Goal: Information Seeking & Learning: Learn about a topic

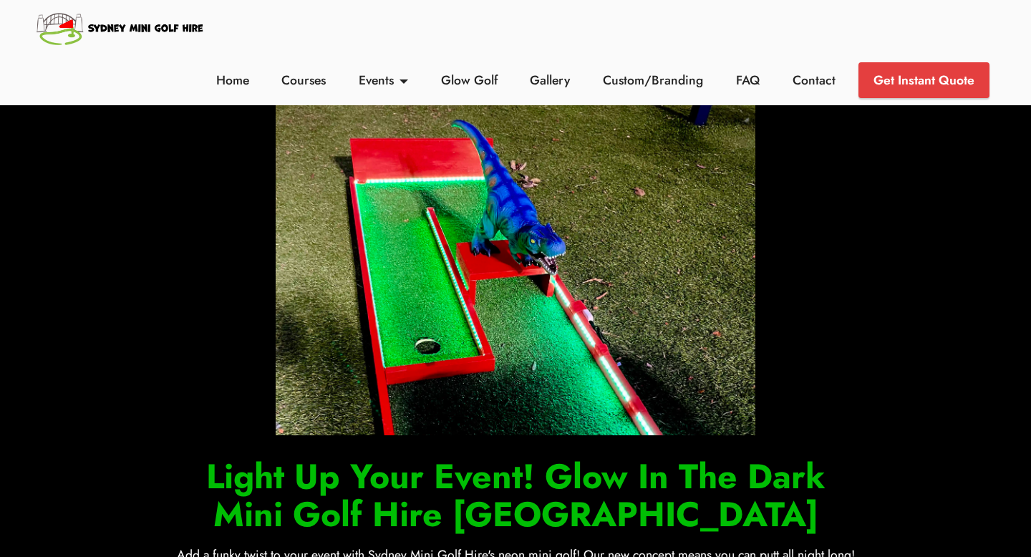
click at [201, 30] on img at bounding box center [120, 28] width 173 height 42
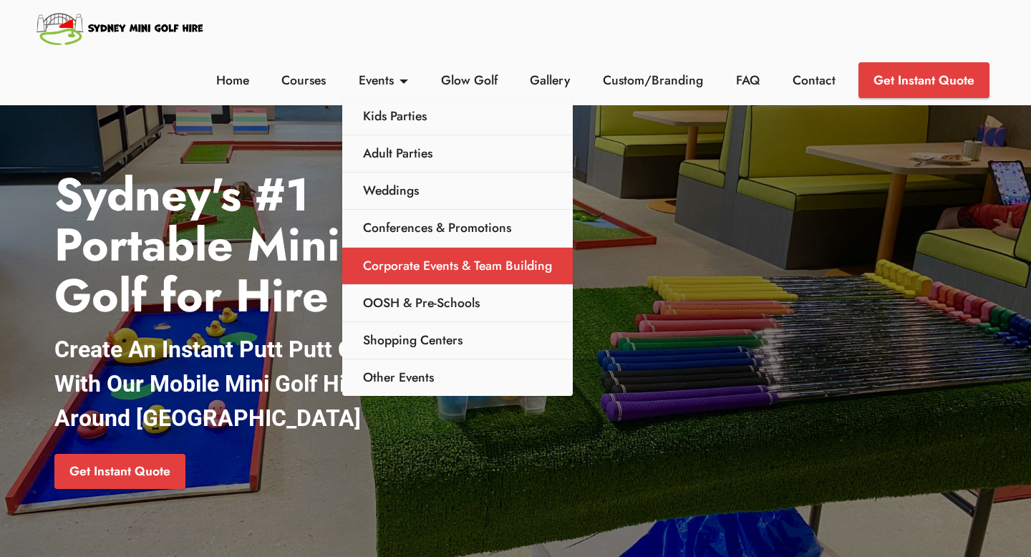
click at [415, 251] on link "Corporate Events & Team Building" at bounding box center [457, 266] width 231 height 37
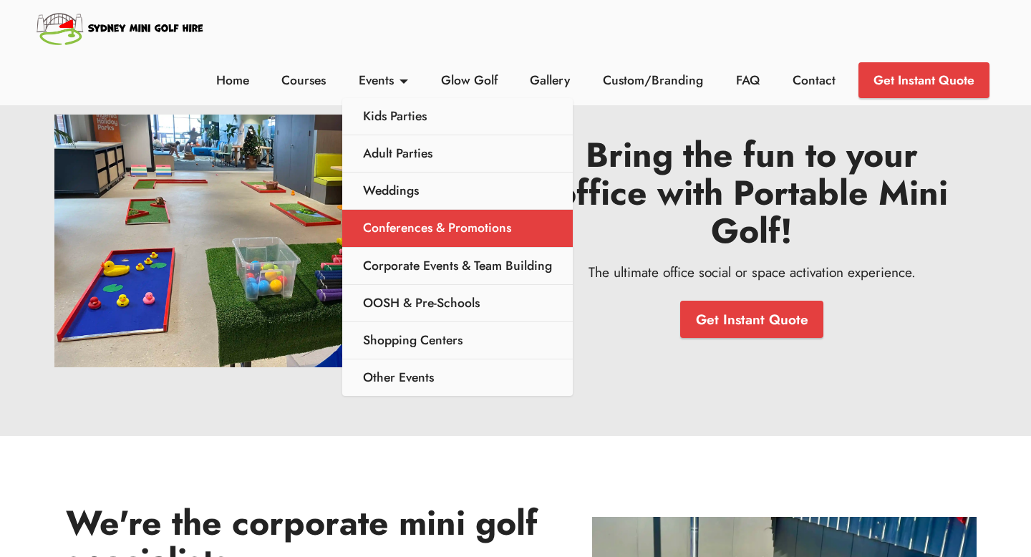
click at [439, 228] on link "Conferences & Promotions" at bounding box center [457, 228] width 231 height 37
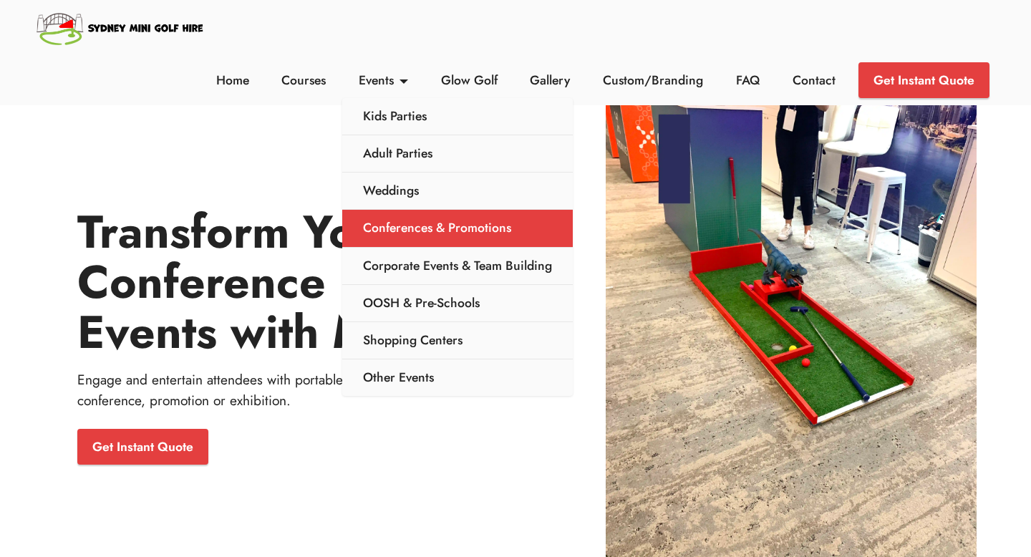
click at [409, 236] on link "Conferences & Promotions" at bounding box center [457, 228] width 231 height 37
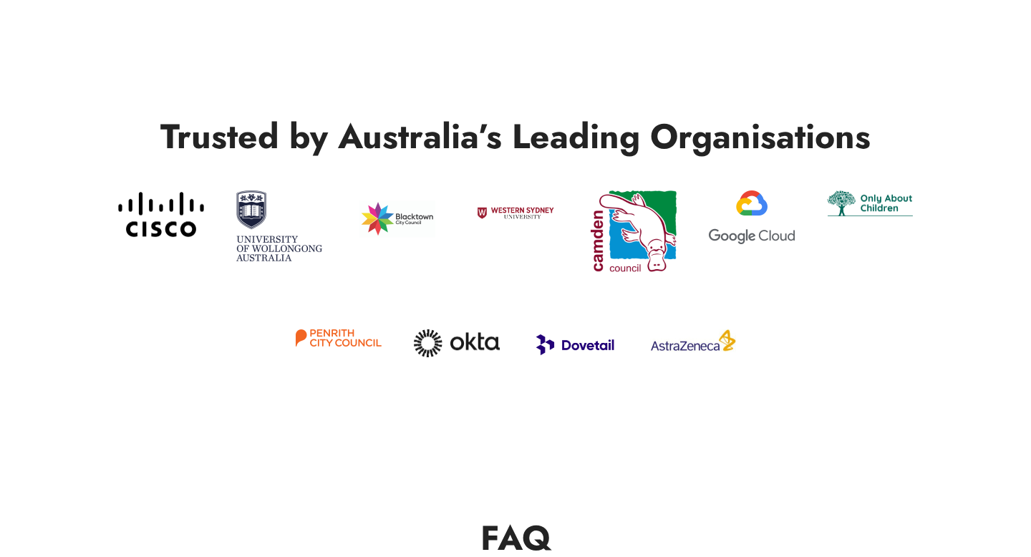
scroll to position [2719, 0]
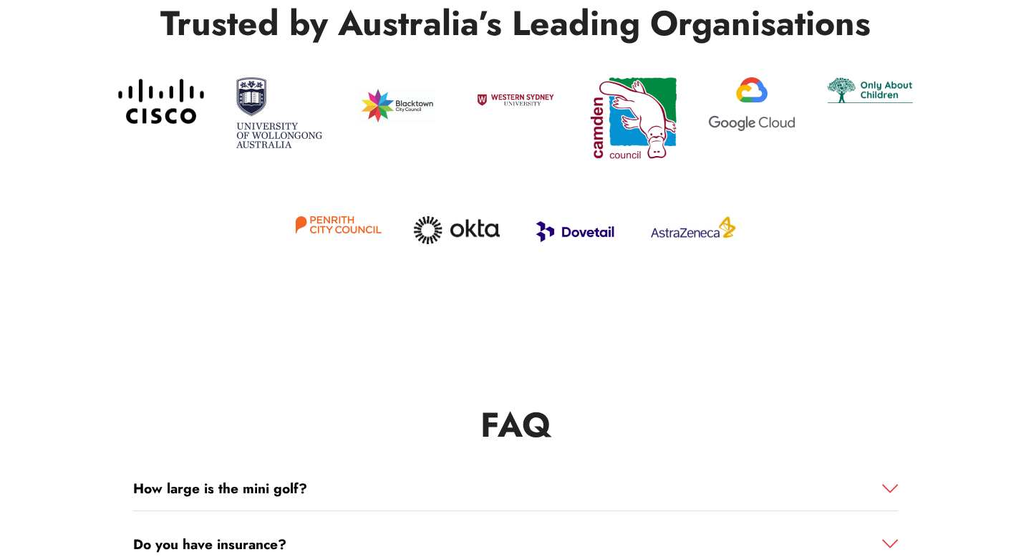
click at [594, 231] on img at bounding box center [575, 231] width 86 height 30
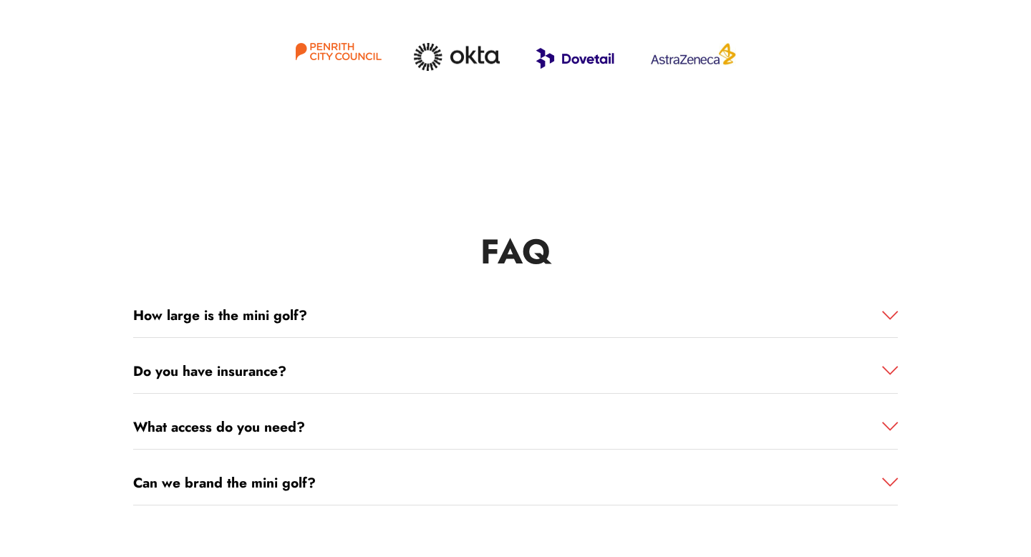
click at [353, 322] on link "How large is the mini golf?" at bounding box center [515, 315] width 765 height 21
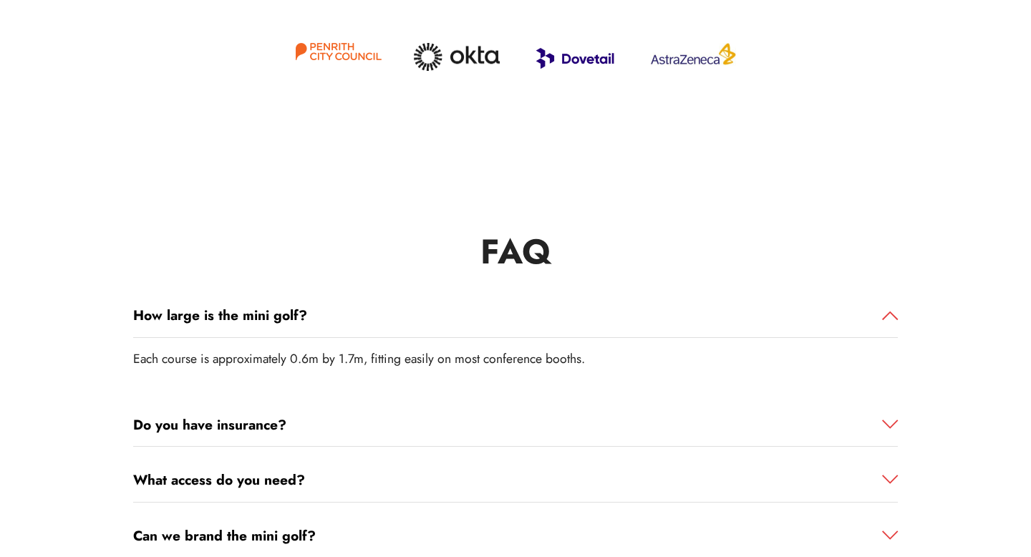
click at [353, 322] on link "How large is the mini golf?" at bounding box center [515, 315] width 765 height 21
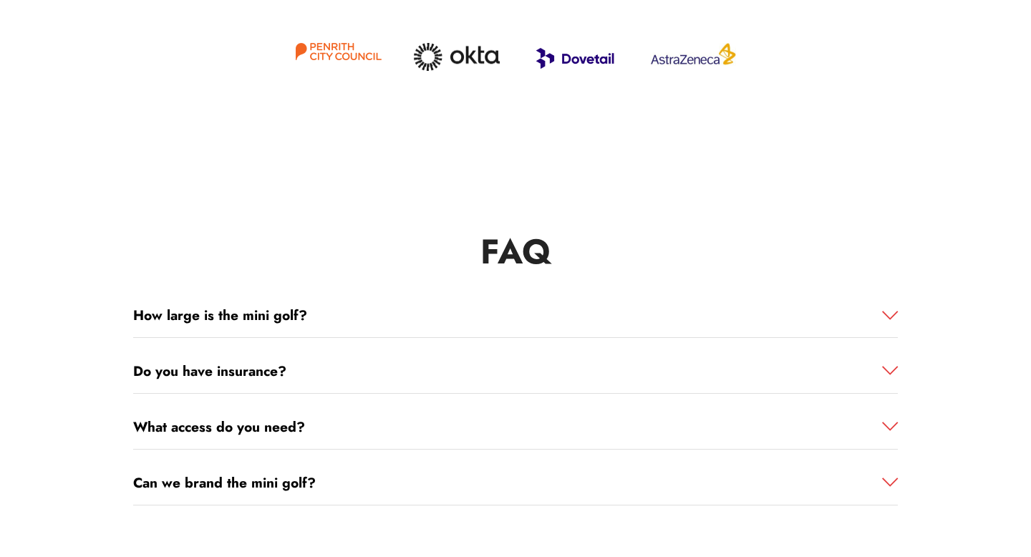
click at [353, 368] on link "Do you have insurance?" at bounding box center [515, 371] width 765 height 21
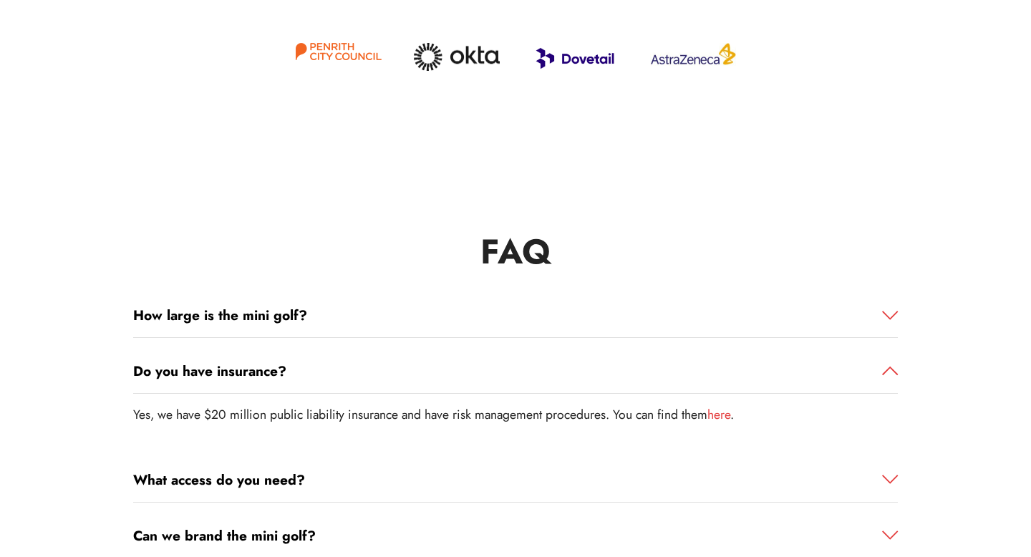
click at [352, 368] on link "Do you have insurance?" at bounding box center [515, 371] width 765 height 21
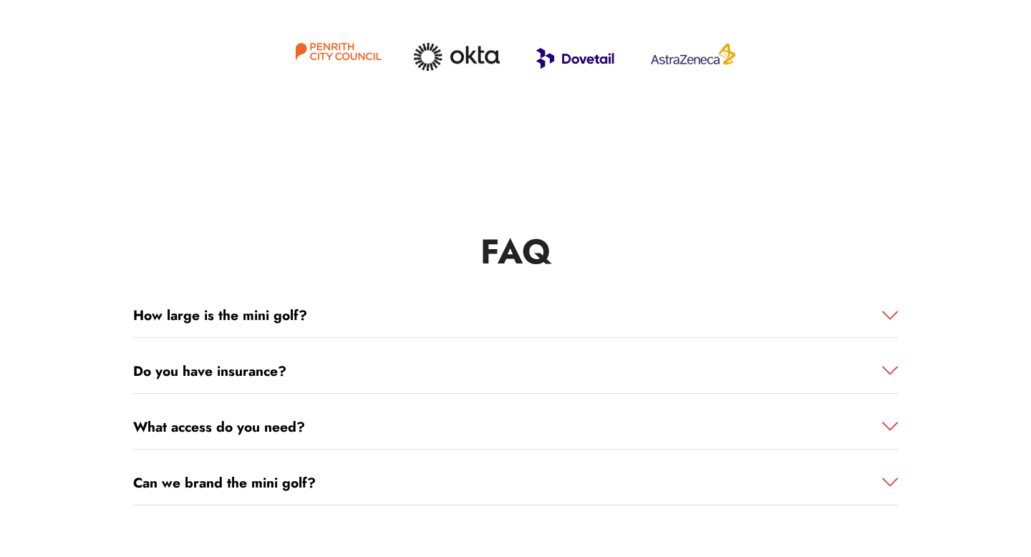
click at [356, 338] on div "What access do you need?" at bounding box center [515, 316] width 765 height 44
click at [349, 422] on link "What access do you need?" at bounding box center [515, 427] width 765 height 21
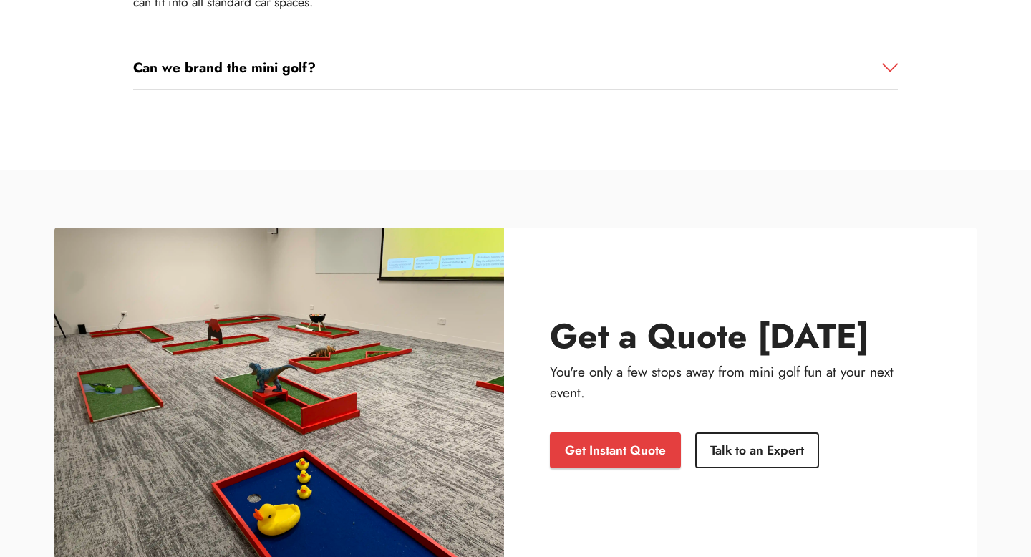
scroll to position [3303, 0]
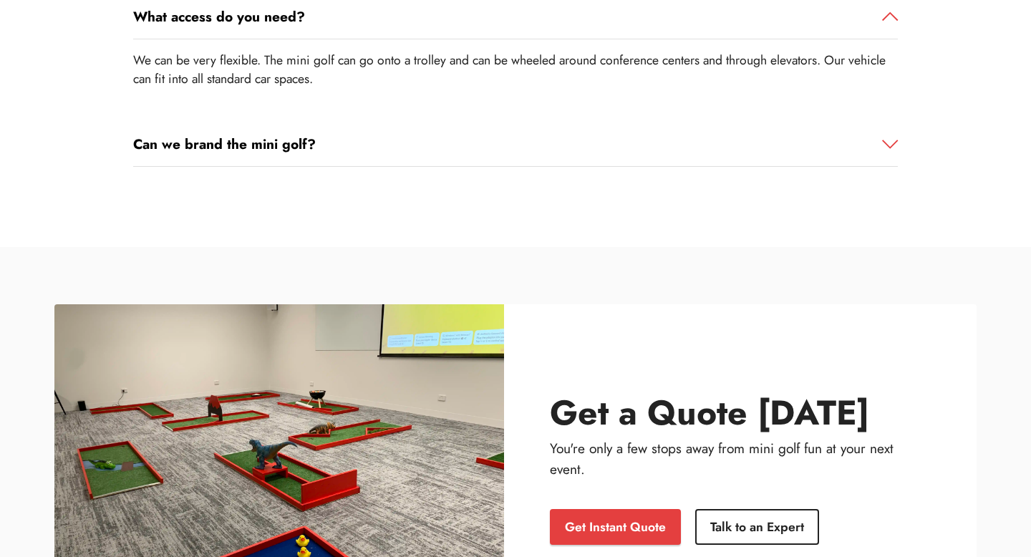
click at [392, 146] on link "Can we brand the mini golf?" at bounding box center [515, 144] width 765 height 21
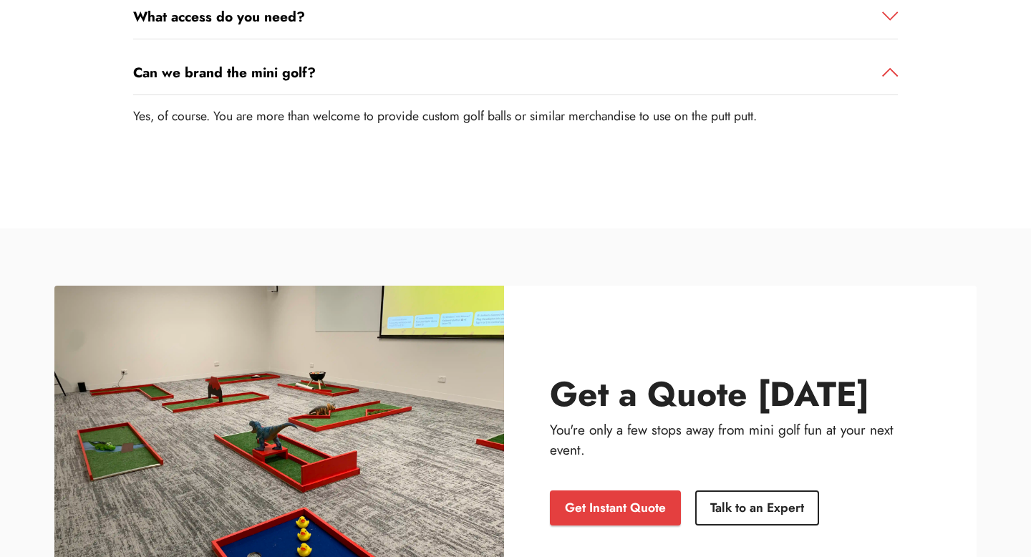
click at [418, 75] on link "Can we brand the mini golf?" at bounding box center [515, 72] width 765 height 21
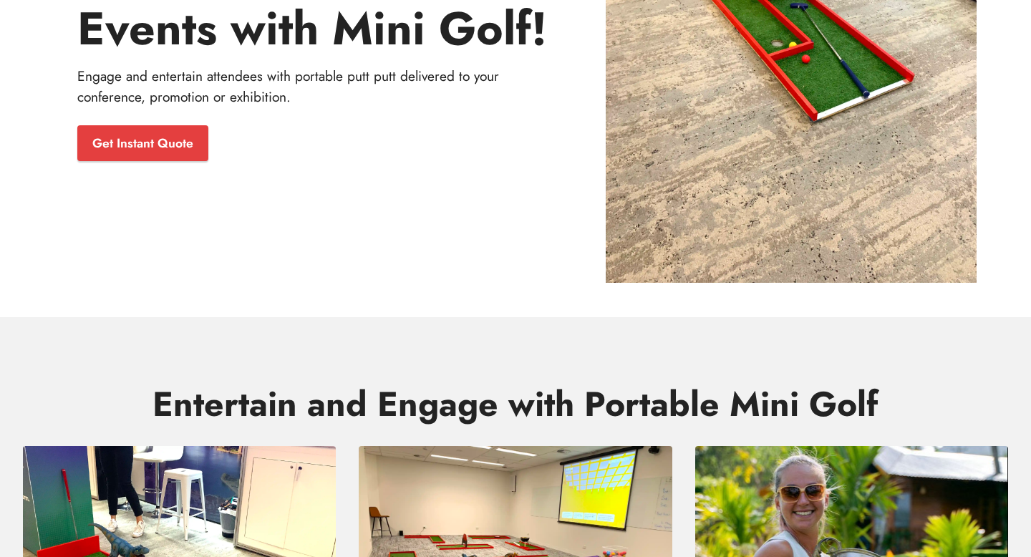
scroll to position [0, 0]
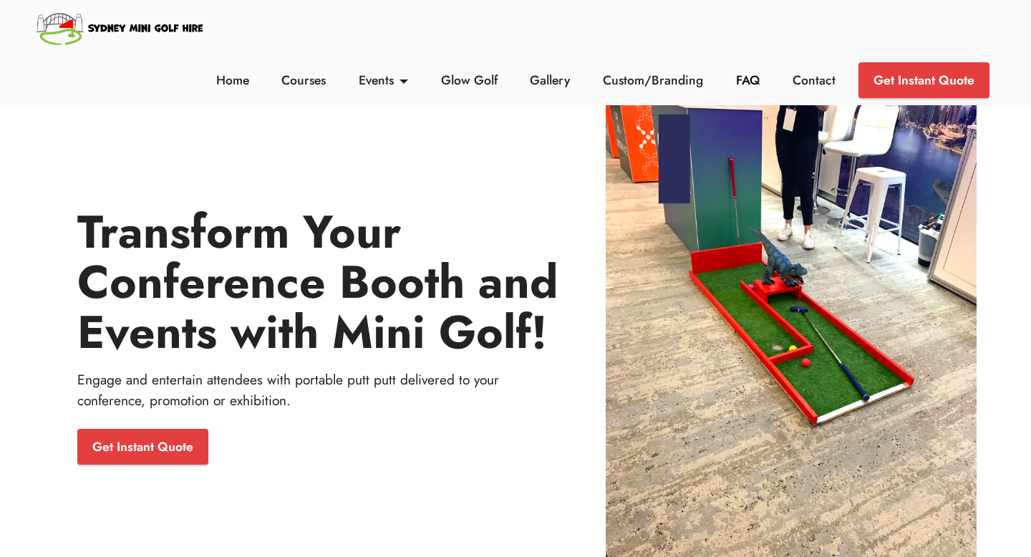
click at [748, 77] on link "FAQ" at bounding box center [749, 80] width 32 height 19
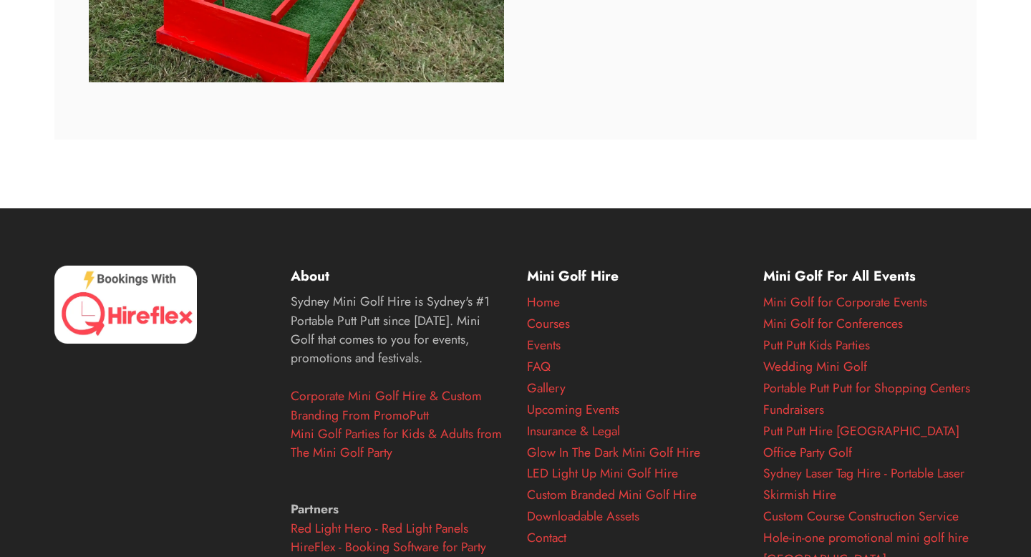
scroll to position [2698, 0]
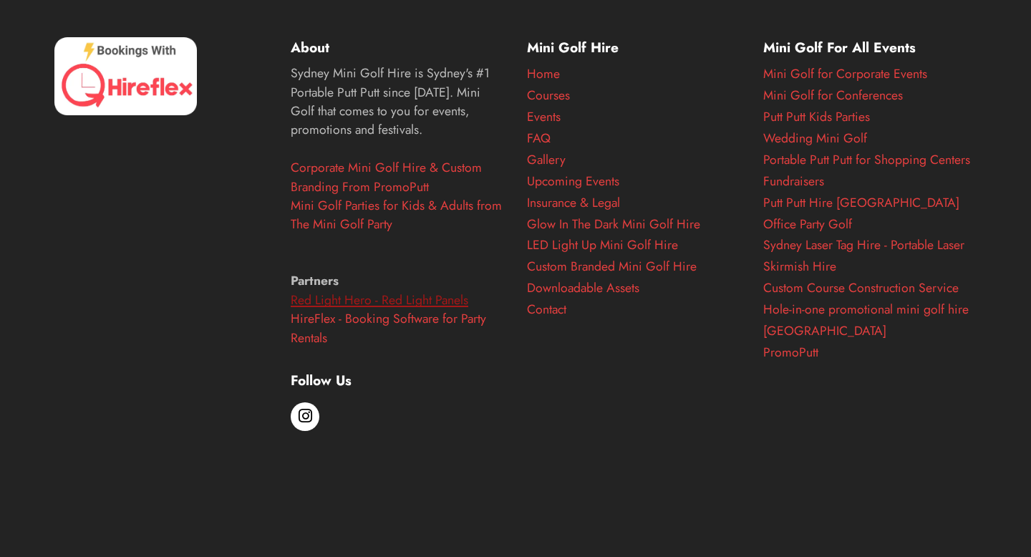
click at [339, 303] on link "Red Light Hero - Red Light Panels" at bounding box center [380, 300] width 178 height 19
click at [380, 193] on link "Corporate Mini Golf Hire & Custom Branding From PromoPutt" at bounding box center [386, 176] width 191 height 37
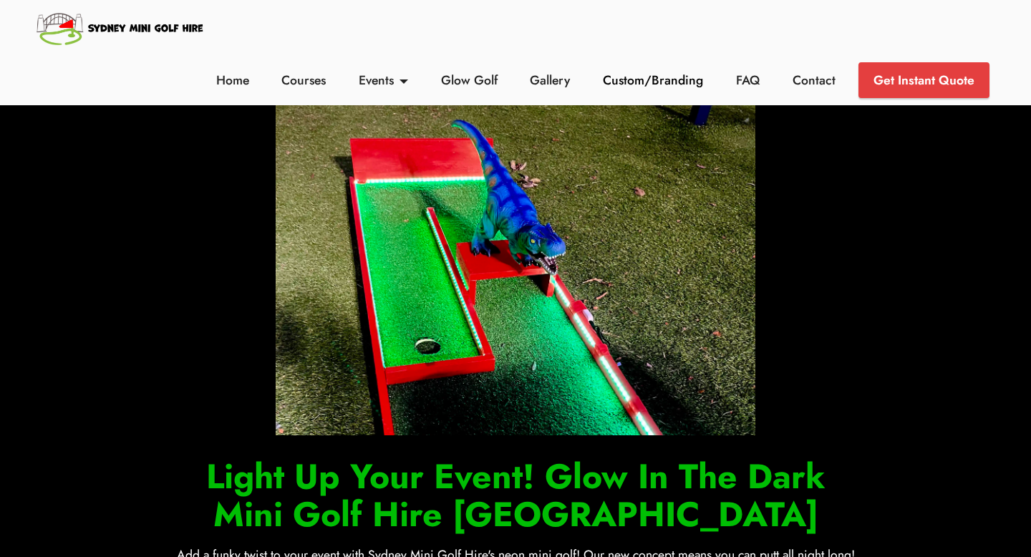
click at [636, 86] on link "Custom/Branding" at bounding box center [653, 80] width 108 height 19
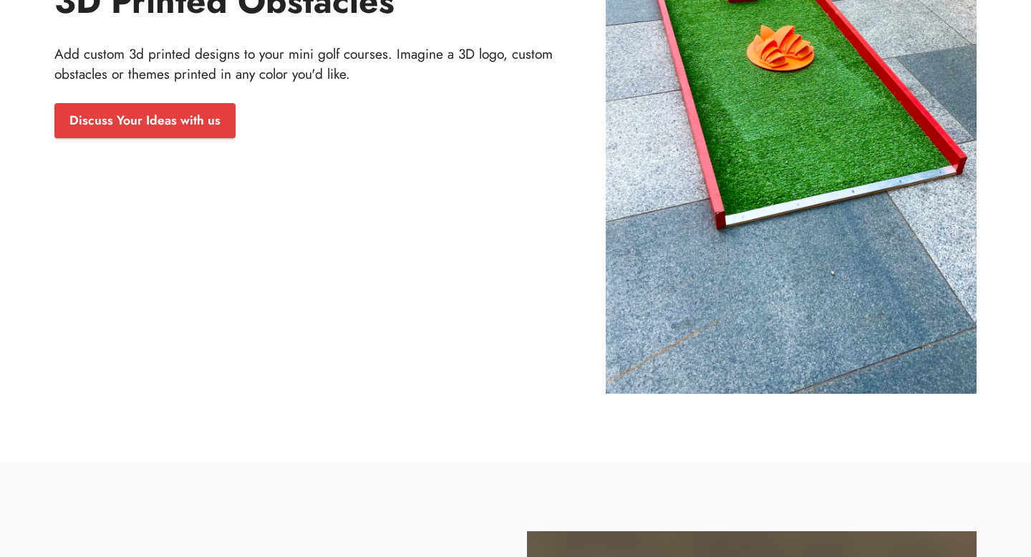
scroll to position [1665, 0]
